Goal: Use online tool/utility: Use online tool/utility

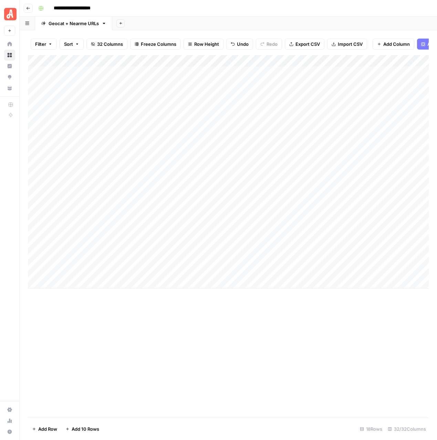
click at [104, 283] on div "Add Column" at bounding box center [228, 171] width 401 height 233
type input "**********"
click at [195, 285] on div "Add Column" at bounding box center [228, 177] width 401 height 245
click at [246, 282] on div "Add Column" at bounding box center [228, 177] width 401 height 245
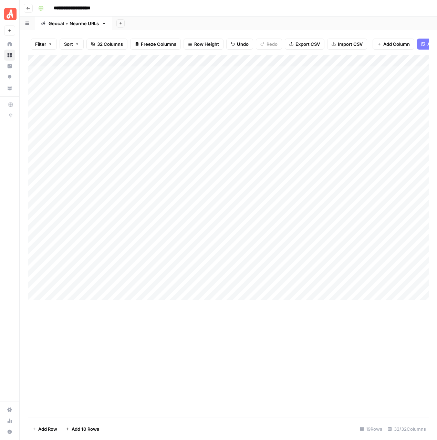
click at [349, 286] on div "Add Column" at bounding box center [228, 177] width 401 height 245
type textarea "**********"
type textarea "*"
click at [333, 314] on div "Add Column" at bounding box center [228, 236] width 401 height 362
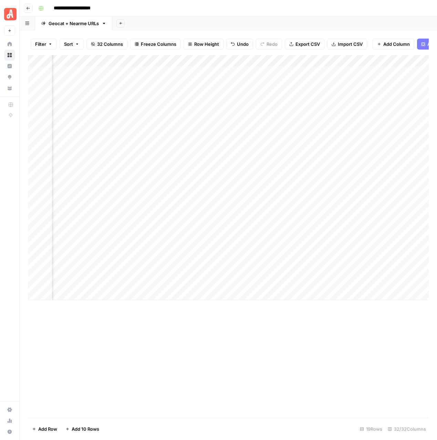
click at [425, 284] on div "Add Column" at bounding box center [228, 177] width 401 height 245
click at [153, 223] on div "Add Column" at bounding box center [228, 177] width 401 height 245
click at [270, 110] on div "Add Column" at bounding box center [228, 177] width 401 height 245
click at [210, 163] on div "Add Column" at bounding box center [228, 177] width 401 height 245
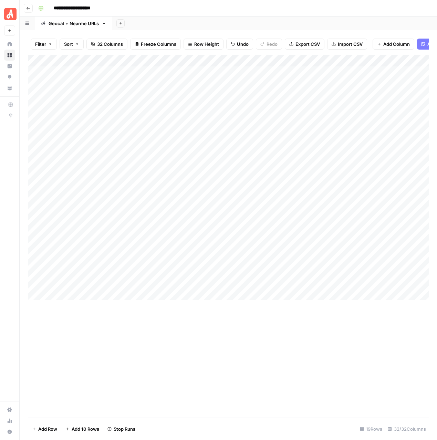
click at [171, 297] on div "Add Column" at bounding box center [228, 177] width 401 height 245
click at [208, 349] on div "Add Column" at bounding box center [228, 236] width 401 height 362
click at [203, 336] on div "Add Column" at bounding box center [228, 236] width 401 height 362
click at [262, 137] on div "Add Column" at bounding box center [228, 183] width 401 height 257
click at [252, 175] on div "Add Column" at bounding box center [228, 183] width 401 height 257
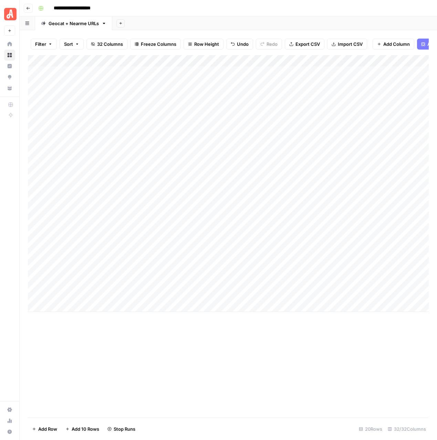
click at [96, 299] on div "Add Column" at bounding box center [228, 183] width 401 height 257
click at [111, 295] on div "Add Column" at bounding box center [228, 183] width 401 height 257
click at [289, 149] on div "Add Column" at bounding box center [228, 183] width 401 height 257
click at [285, 164] on div "Add Column" at bounding box center [228, 183] width 401 height 257
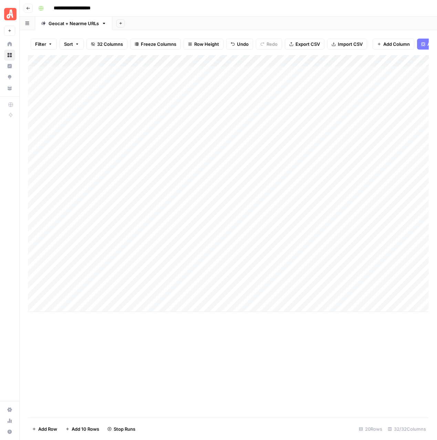
click at [236, 291] on div "Add Column" at bounding box center [228, 183] width 401 height 257
click at [351, 295] on div "Add Column" at bounding box center [228, 183] width 401 height 257
type textarea "******"
type textarea "*"
click at [179, 294] on div "Add Column" at bounding box center [228, 183] width 401 height 257
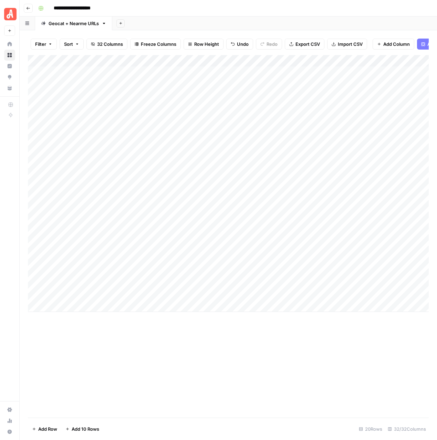
click at [179, 294] on div "Add Column" at bounding box center [228, 183] width 401 height 257
click at [179, 294] on div "**********" at bounding box center [134, 296] width 164 height 12
drag, startPoint x: 164, startPoint y: 342, endPoint x: 170, endPoint y: 307, distance: 35.5
click at [164, 342] on div "Add Column" at bounding box center [228, 236] width 401 height 362
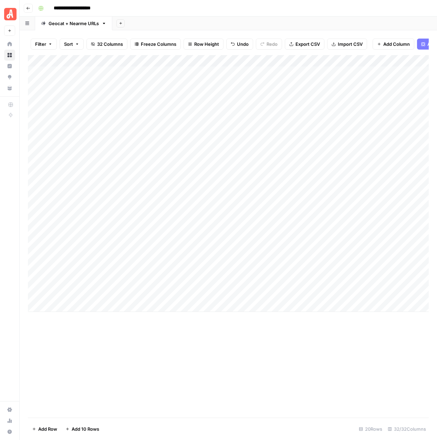
click at [174, 298] on div "Add Column" at bounding box center [228, 183] width 401 height 257
type input "**********"
click at [297, 294] on div "Add Column" at bounding box center [228, 183] width 401 height 257
click at [297, 295] on div "Add Column" at bounding box center [228, 183] width 401 height 257
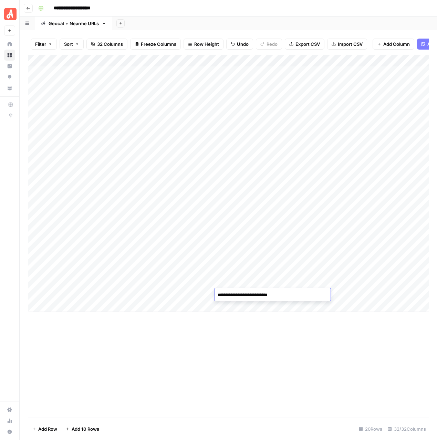
click at [297, 295] on textarea "**********" at bounding box center [273, 295] width 116 height 10
type textarea "**********"
click at [342, 295] on div "Add Column" at bounding box center [228, 183] width 401 height 257
click at [342, 295] on textarea "*" at bounding box center [378, 295] width 110 height 10
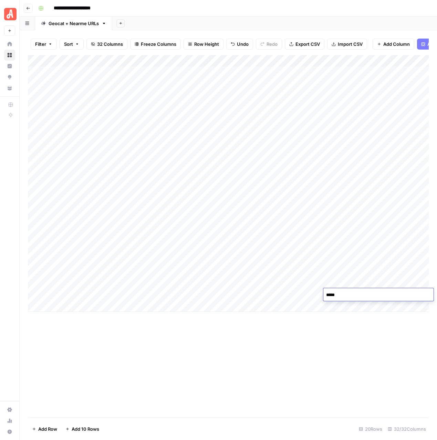
type textarea "******"
click at [360, 295] on div "Add Column" at bounding box center [228, 183] width 401 height 257
click at [356, 283] on div "Add Column" at bounding box center [228, 183] width 401 height 257
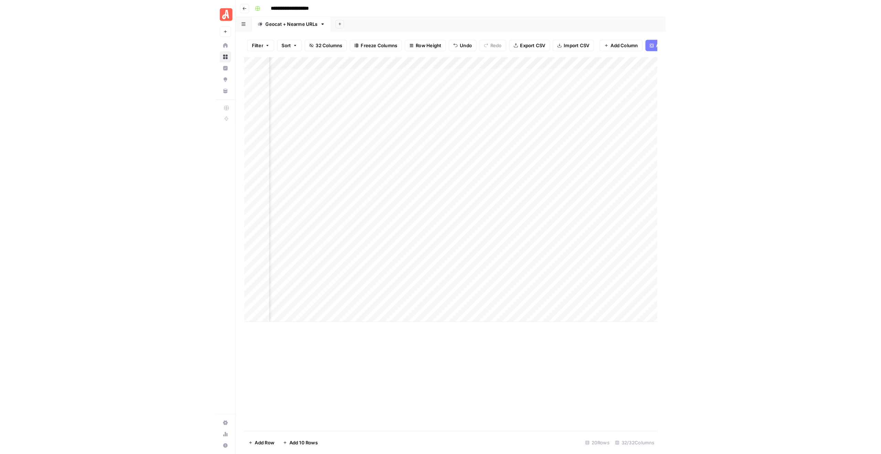
scroll to position [0, 71]
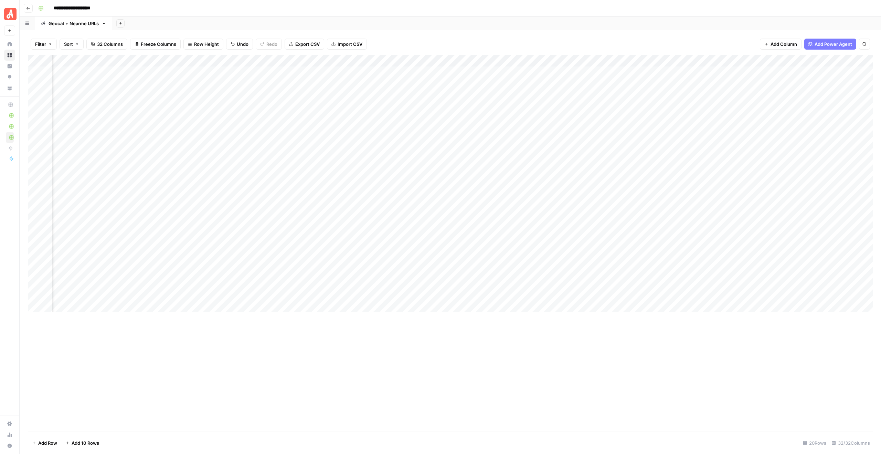
click at [436, 324] on div "Add Column" at bounding box center [450, 243] width 845 height 376
click at [175, 282] on div "Add Column" at bounding box center [450, 183] width 845 height 257
click at [177, 295] on div "Add Column" at bounding box center [450, 183] width 845 height 257
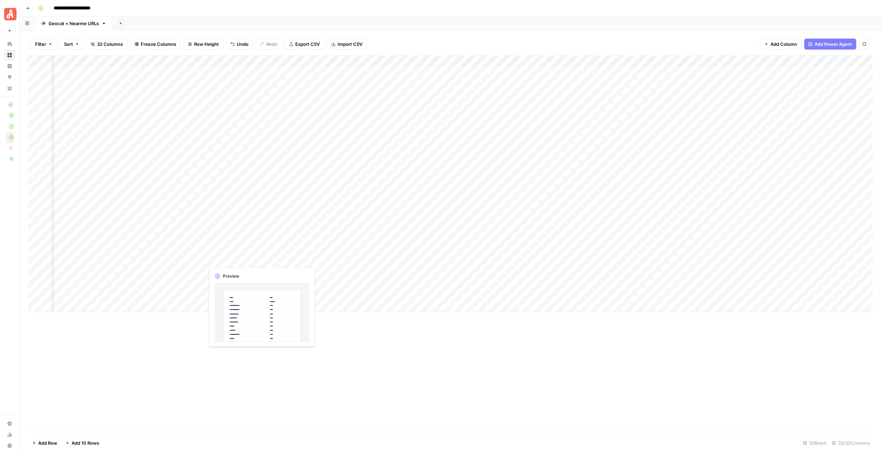
scroll to position [0, 541]
click at [436, 282] on div "Add Column" at bounding box center [450, 183] width 845 height 257
click at [436, 295] on div "Add Column" at bounding box center [450, 183] width 845 height 257
click at [207, 60] on div "Add Column" at bounding box center [450, 183] width 845 height 257
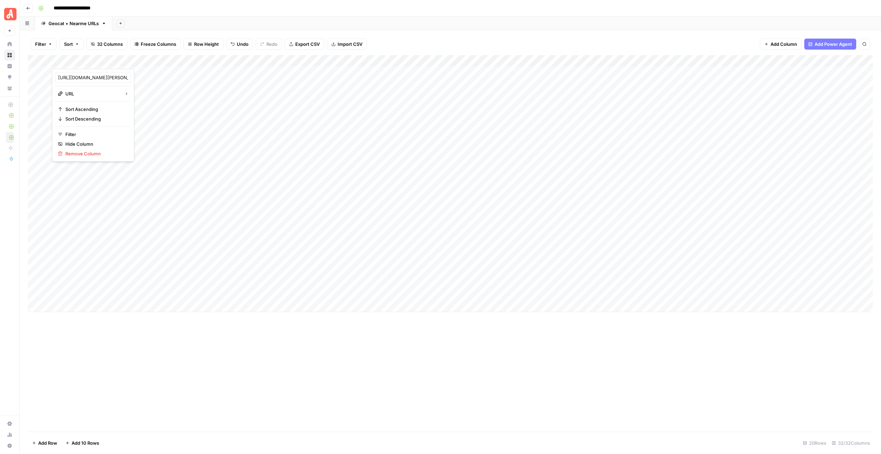
click at [206, 61] on div at bounding box center [133, 62] width 163 height 14
click at [193, 64] on div at bounding box center [133, 62] width 163 height 14
click at [119, 95] on icon "button" at bounding box center [119, 96] width 3 height 4
click at [209, 61] on div "Add Column" at bounding box center [450, 183] width 845 height 257
click at [134, 134] on span "URL" at bounding box center [142, 133] width 33 height 7
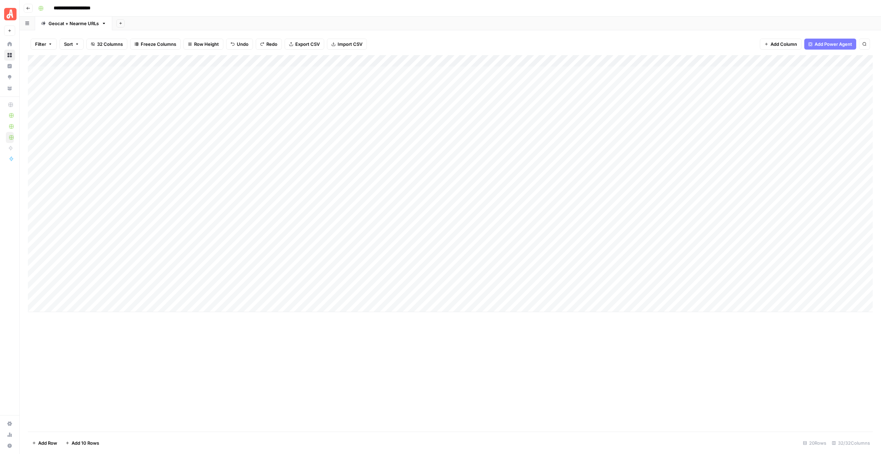
click at [249, 106] on div "Add Column" at bounding box center [450, 183] width 845 height 257
click at [256, 70] on div "Add Column" at bounding box center [450, 183] width 845 height 257
click at [258, 63] on div "Add Column" at bounding box center [450, 183] width 845 height 257
click at [124, 79] on div "Add Column" at bounding box center [450, 183] width 845 height 257
